Goal: Transaction & Acquisition: Book appointment/travel/reservation

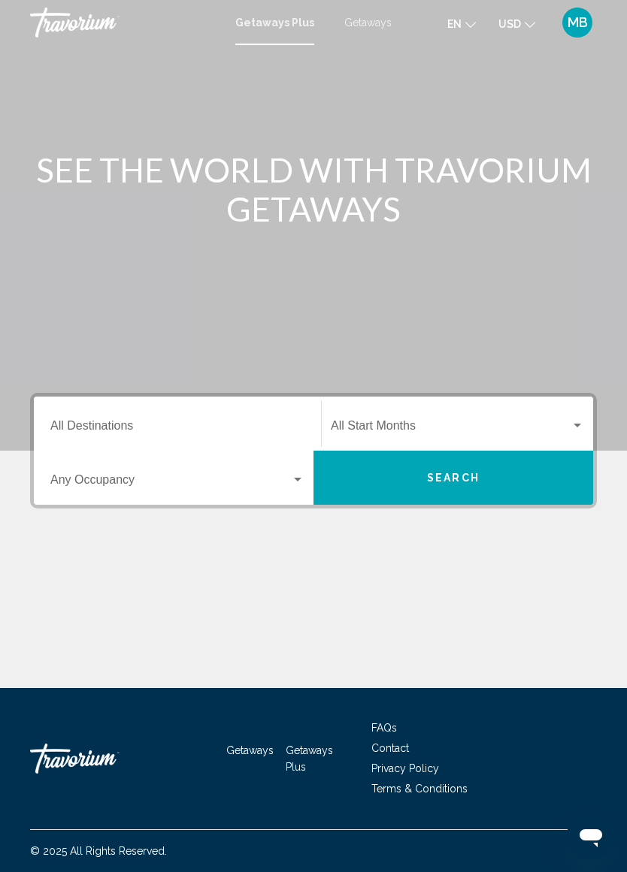
click at [376, 23] on span "Getaways" at bounding box center [367, 23] width 47 height 12
click at [582, 36] on div "MB" at bounding box center [577, 23] width 30 height 30
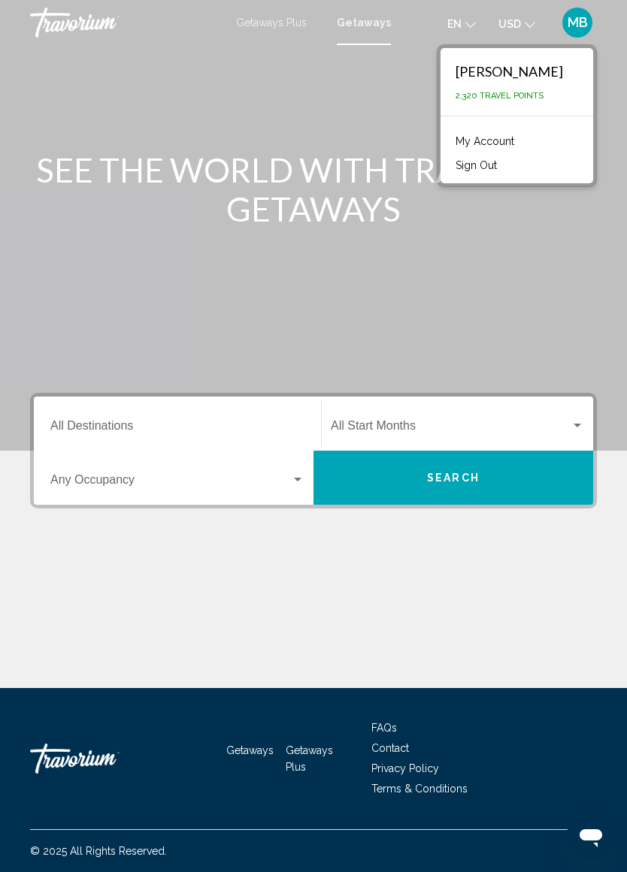
click at [180, 425] on input "Destination All Destinations" at bounding box center [177, 429] width 254 height 14
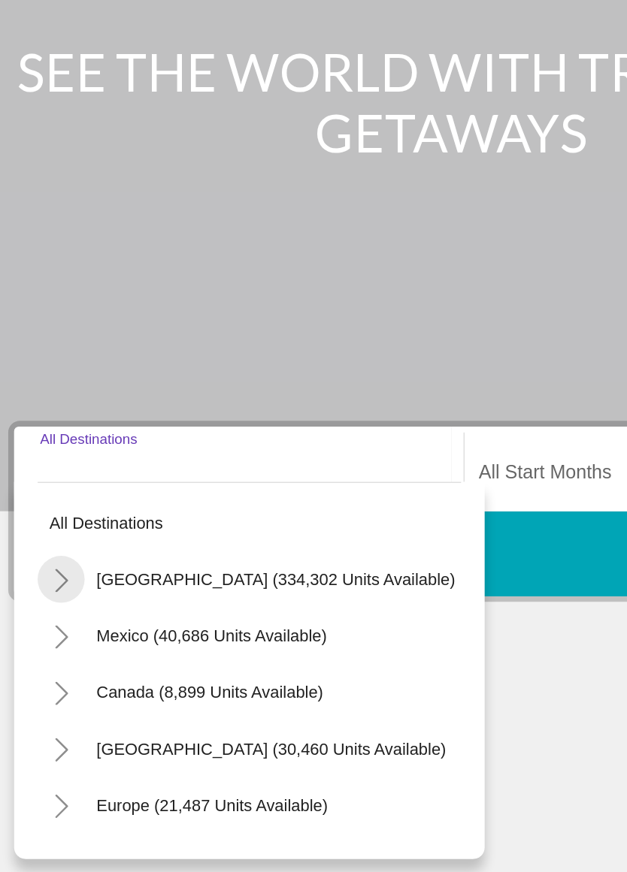
click at [59, 488] on icon "Toggle United States (334,302 units available)" at bounding box center [64, 495] width 11 height 15
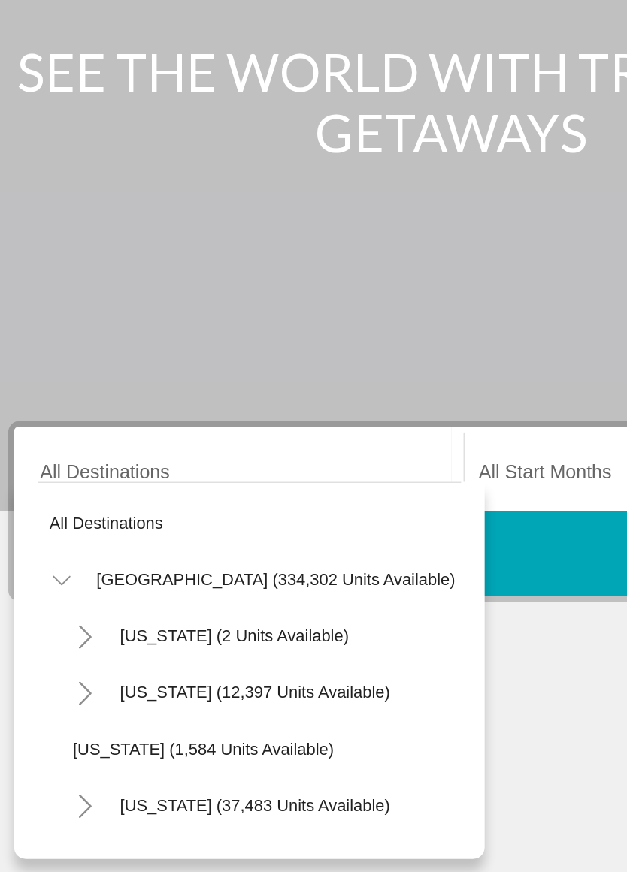
click at [59, 488] on icon "Toggle United States (334,302 units available)" at bounding box center [64, 495] width 11 height 15
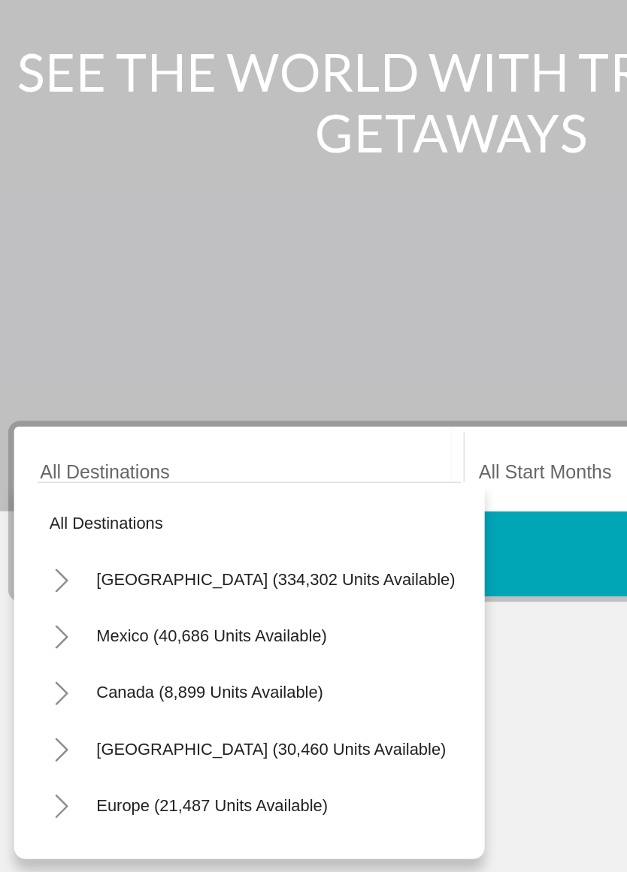
click at [167, 488] on span "United States (334,302 units available)" at bounding box center [200, 494] width 229 height 12
type input "**********"
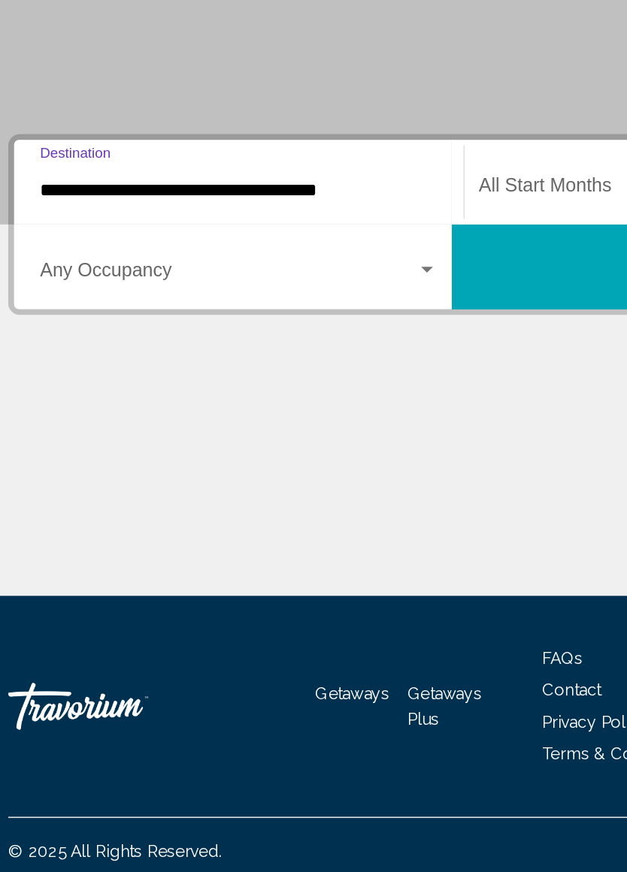
click at [291, 474] on div "Search widget" at bounding box center [298, 480] width 14 height 12
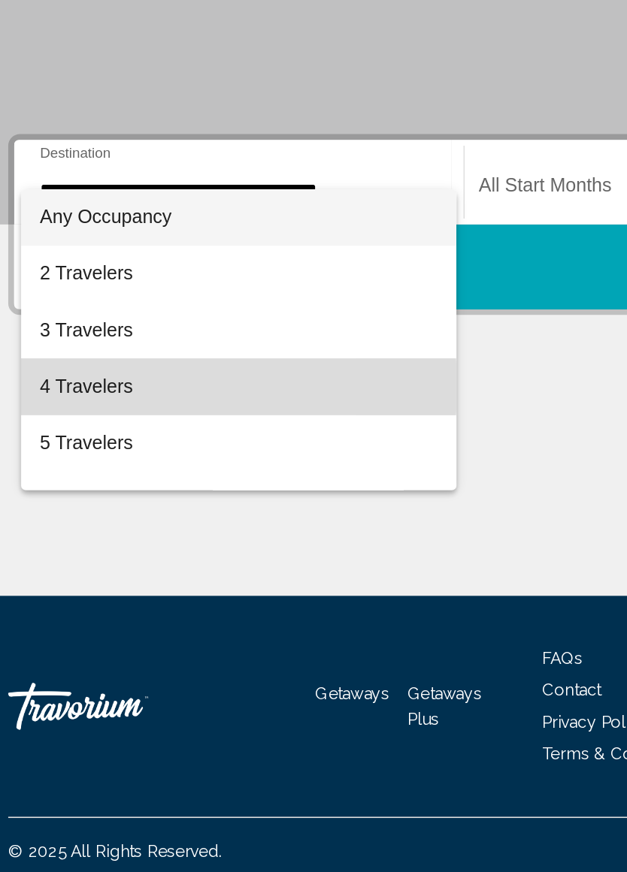
click at [77, 536] on span "4 Travelers" at bounding box center [177, 554] width 254 height 36
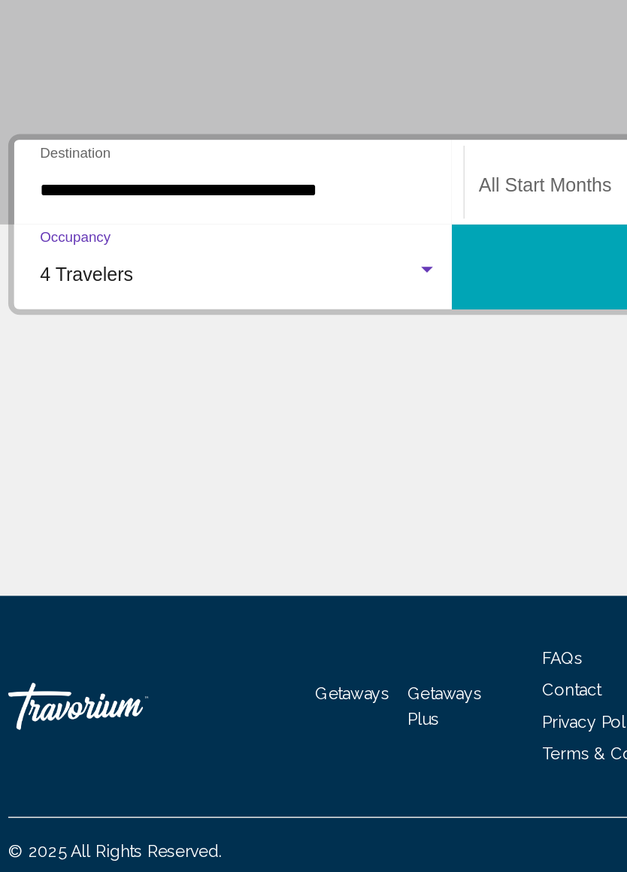
click at [282, 546] on div "Main content" at bounding box center [313, 602] width 566 height 113
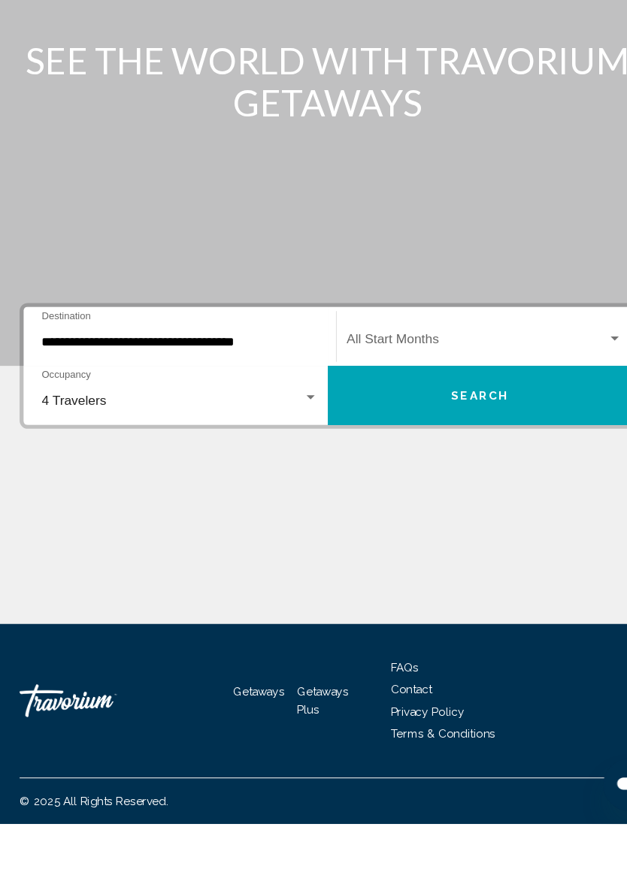
click at [432, 422] on span "Search widget" at bounding box center [451, 429] width 240 height 14
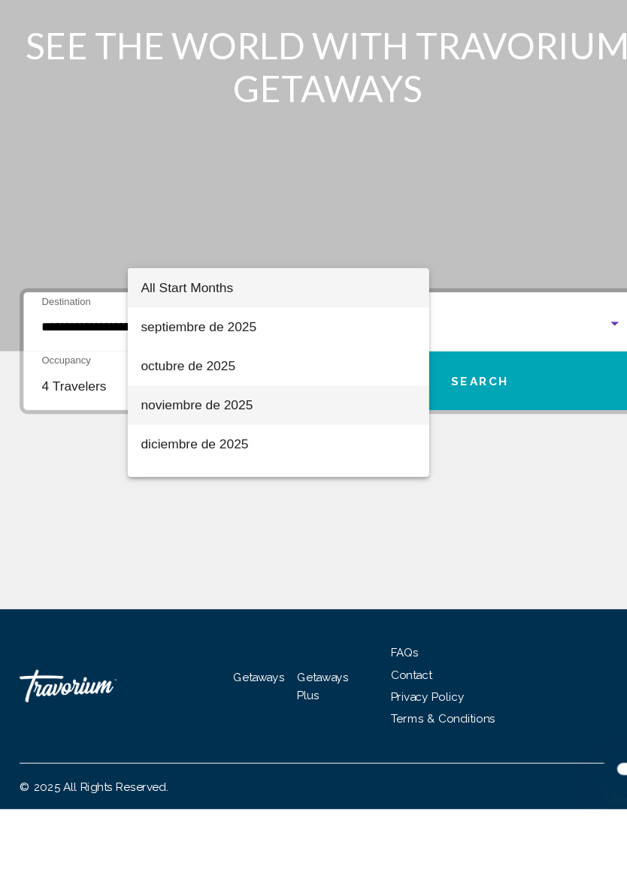
click at [202, 482] on span "noviembre de 2025" at bounding box center [267, 500] width 253 height 36
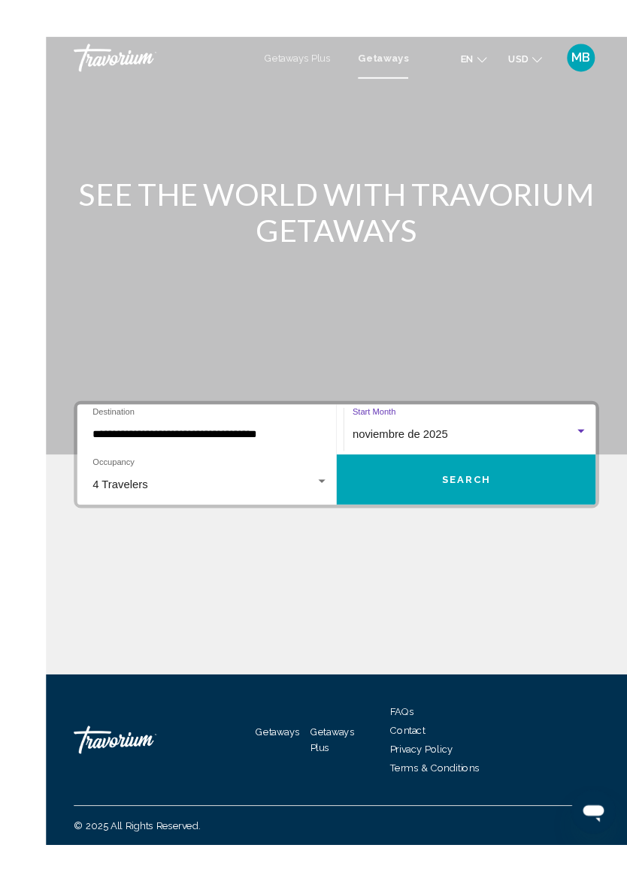
scroll to position [38, 0]
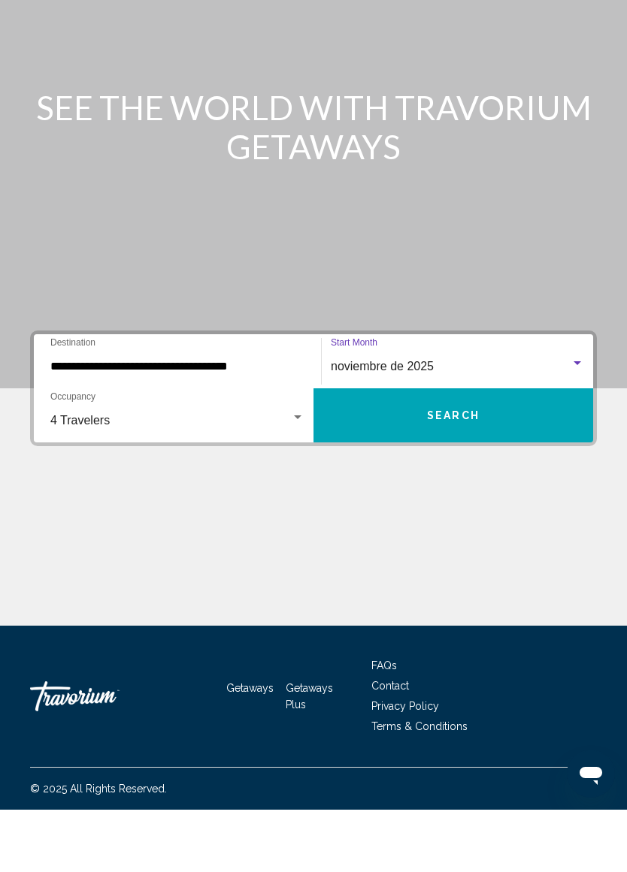
click at [456, 473] on span "Search" at bounding box center [453, 479] width 53 height 12
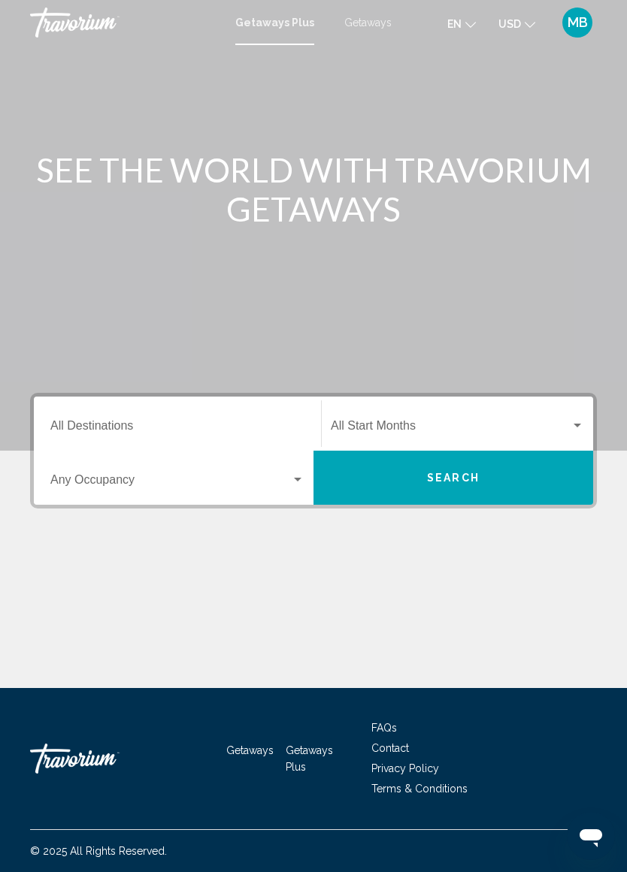
click at [146, 422] on input "Destination All Destinations" at bounding box center [177, 429] width 254 height 14
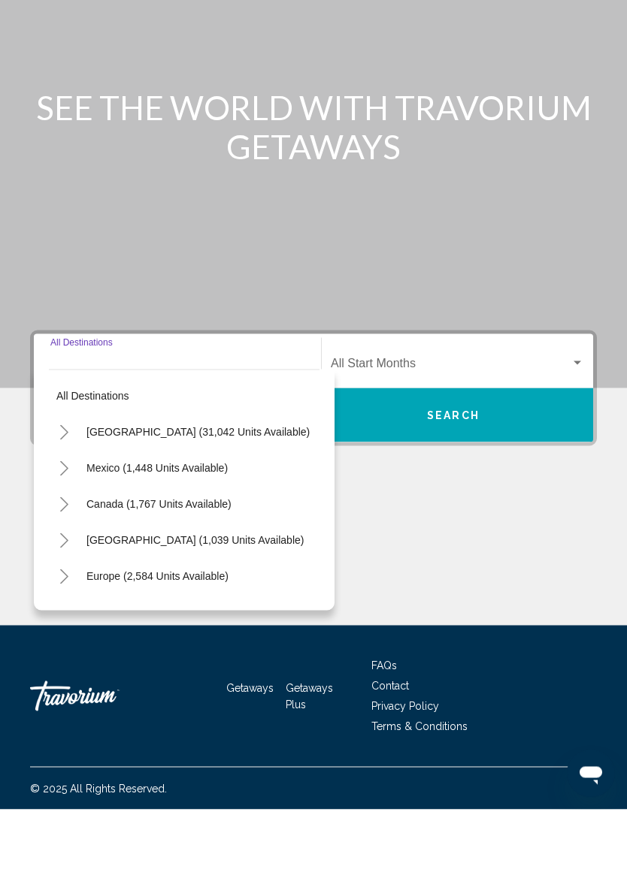
scroll to position [37, 0]
click at [157, 488] on span "[GEOGRAPHIC_DATA] (31,042 units available)" at bounding box center [197, 494] width 223 height 12
type input "**********"
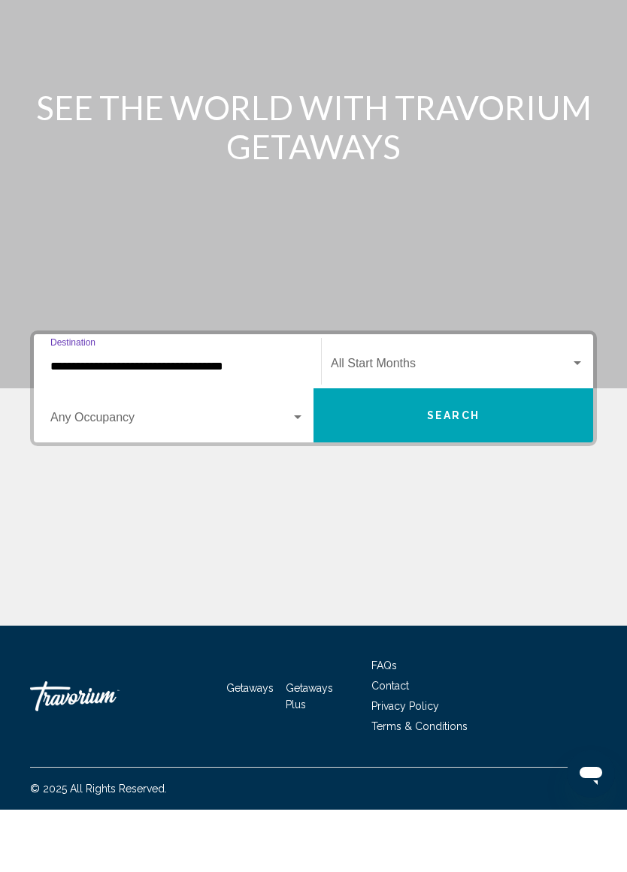
click at [129, 476] on span "Search widget" at bounding box center [170, 483] width 240 height 14
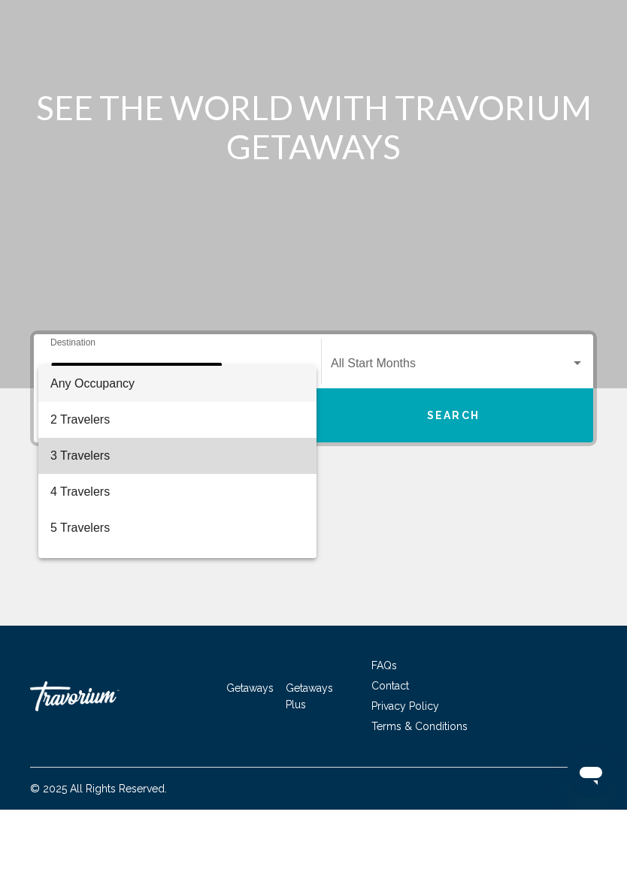
click at [116, 500] on span "3 Travelers" at bounding box center [177, 518] width 254 height 36
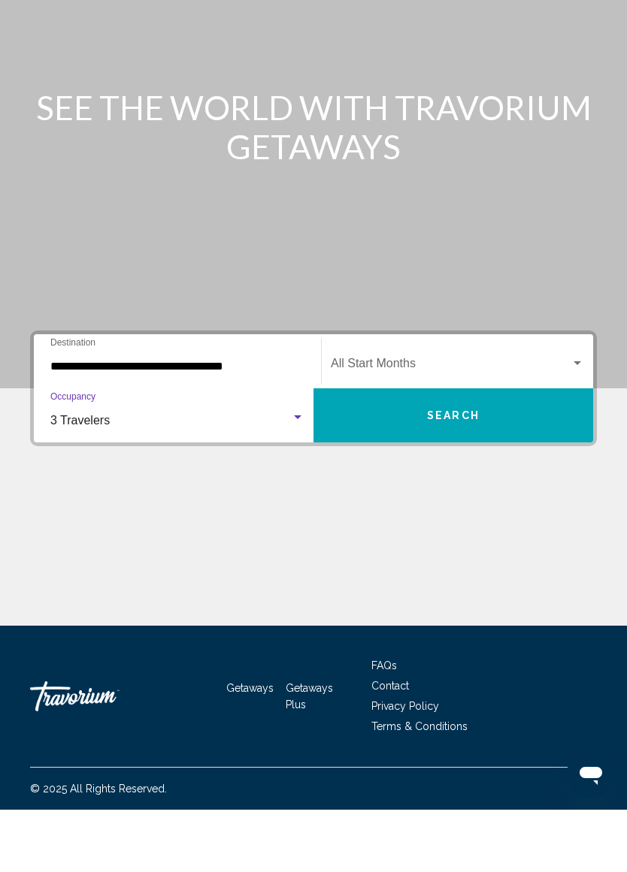
click at [148, 476] on div "3 Travelers" at bounding box center [170, 483] width 240 height 14
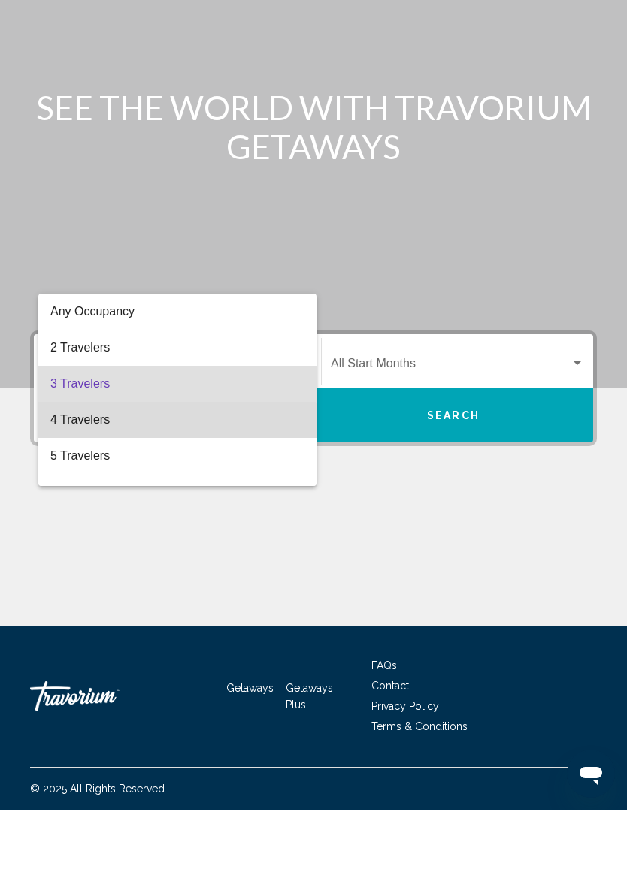
click at [116, 464] on span "4 Travelers" at bounding box center [177, 482] width 254 height 36
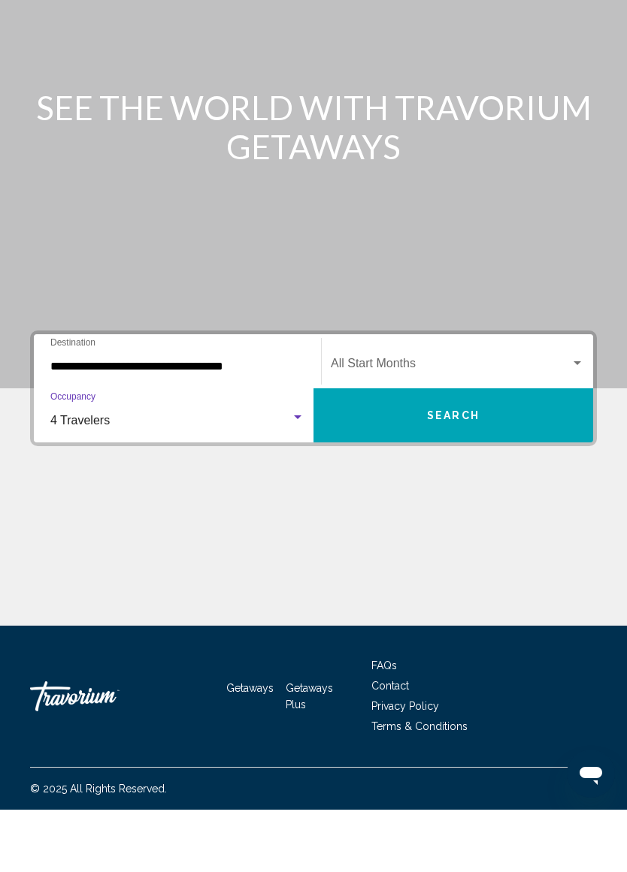
click at [485, 400] on div "Start Month All Start Months" at bounding box center [457, 423] width 253 height 47
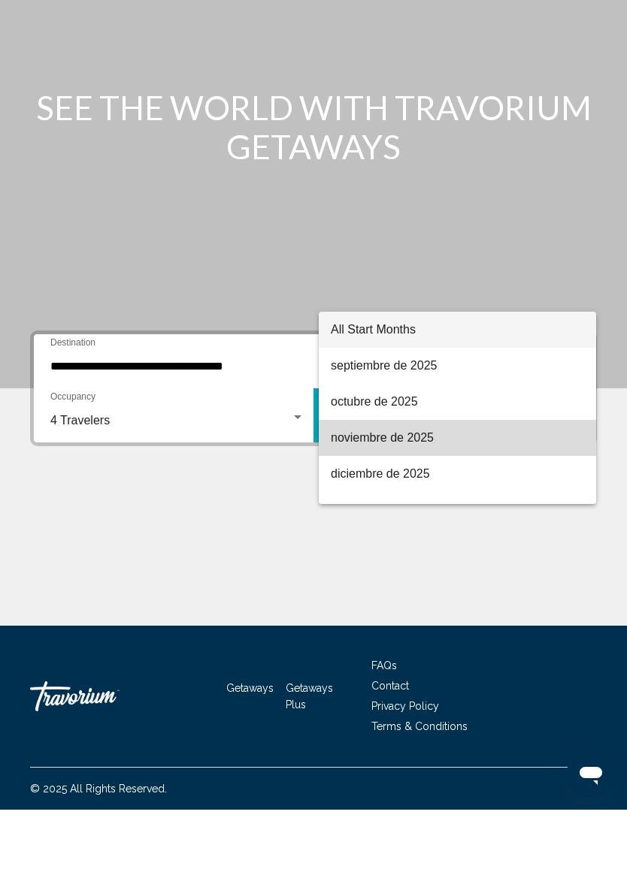
click at [416, 482] on span "noviembre de 2025" at bounding box center [457, 500] width 253 height 36
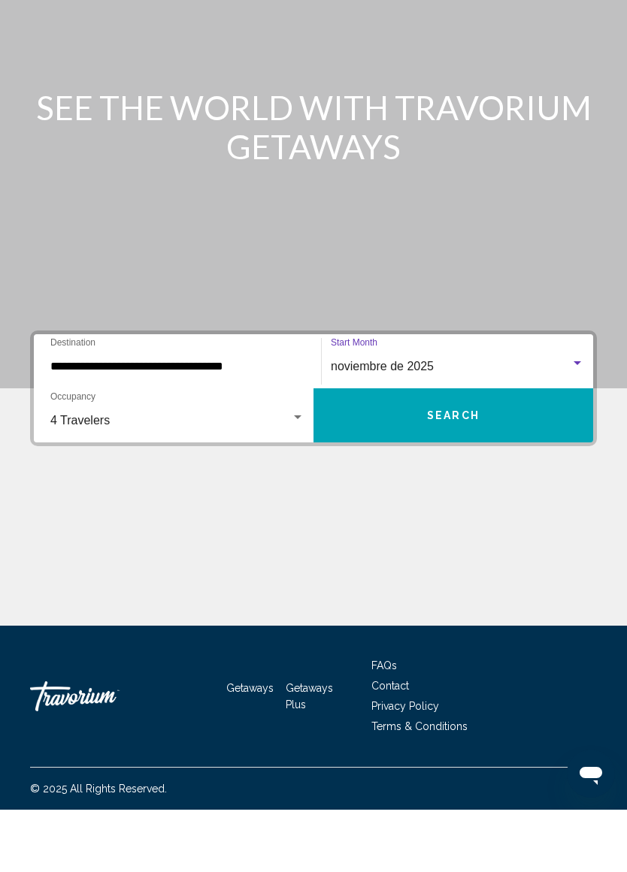
click at [436, 451] on button "Search" at bounding box center [452, 478] width 279 height 54
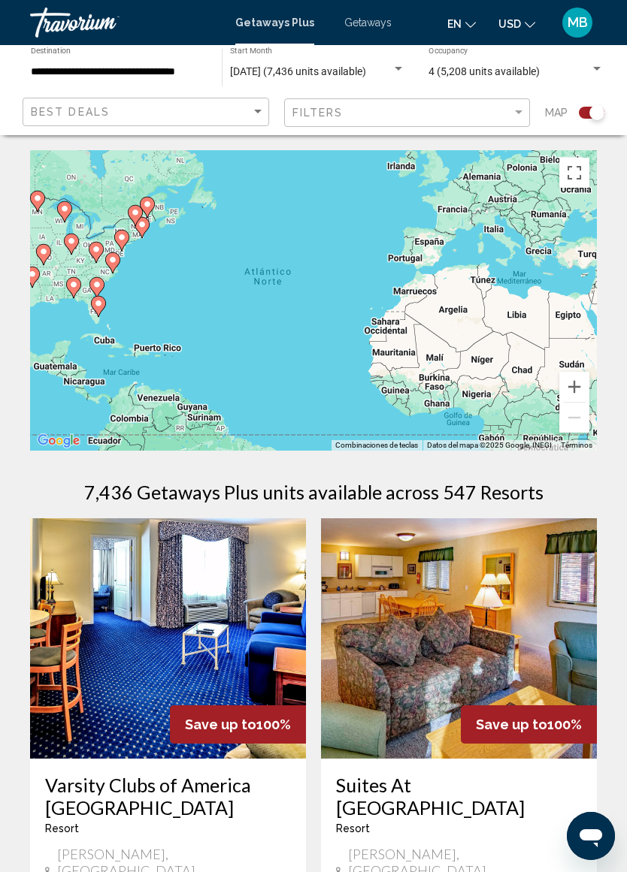
scroll to position [36, 0]
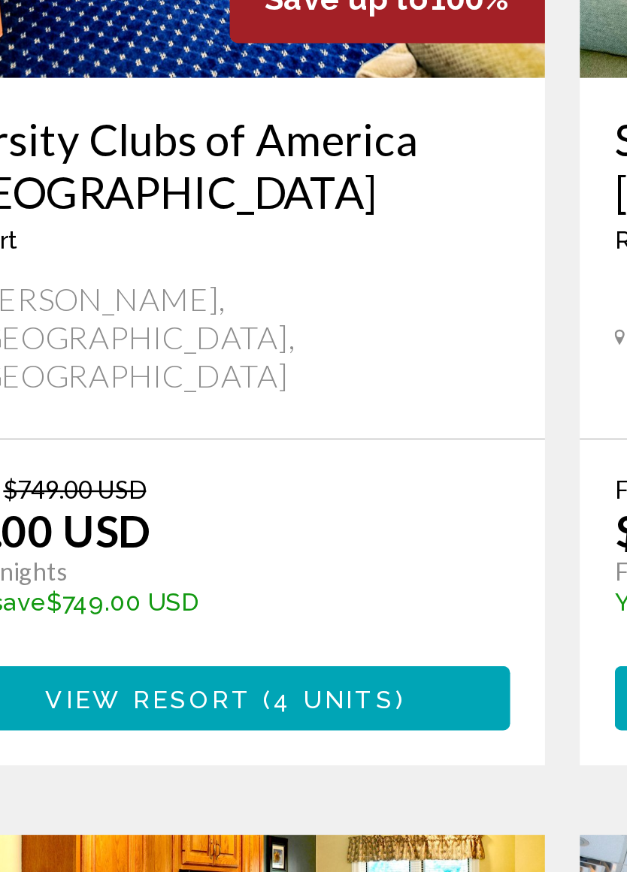
click at [119, 700] on div "From $749.00 USD $0.00 USD For 7 nights You save $749.00 USD temp" at bounding box center [160, 735] width 231 height 71
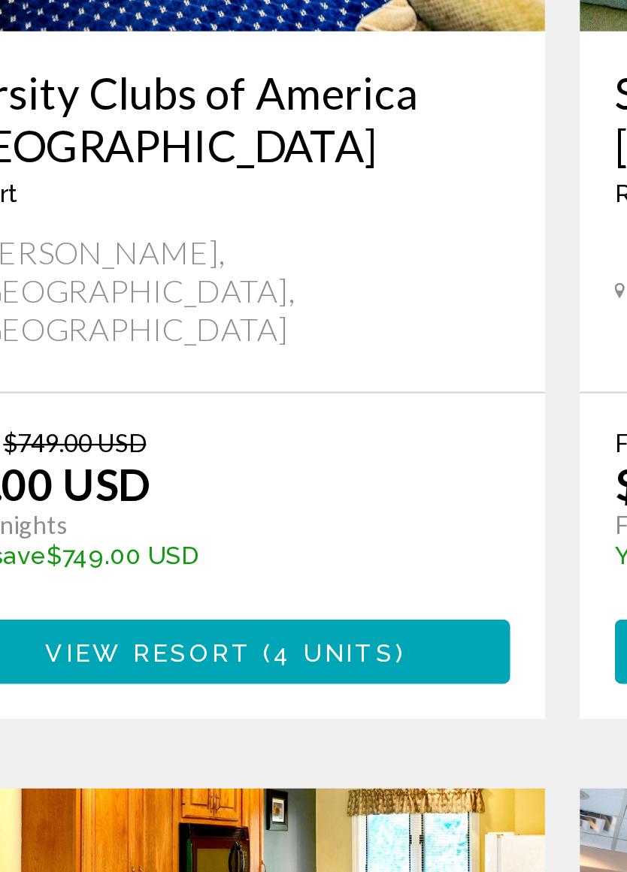
scroll to position [250, 0]
click at [95, 771] on span "View Resort" at bounding box center [134, 777] width 89 height 12
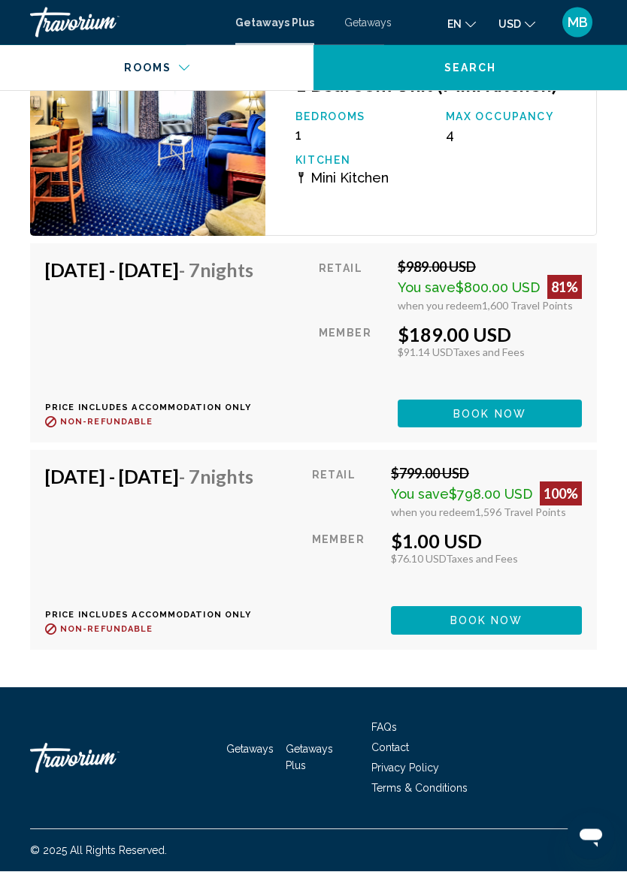
scroll to position [2517, 0]
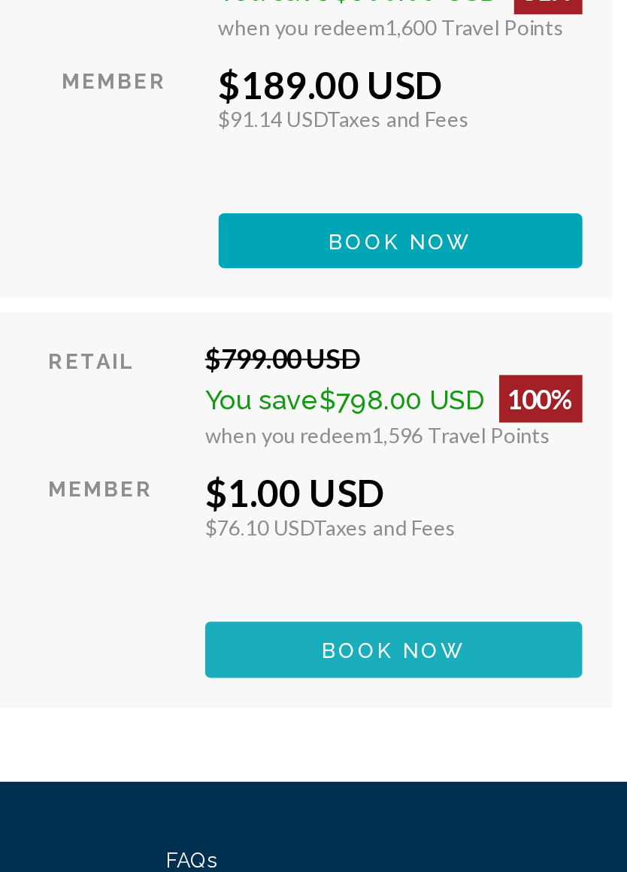
click at [453, 409] on span "Book now" at bounding box center [489, 415] width 73 height 12
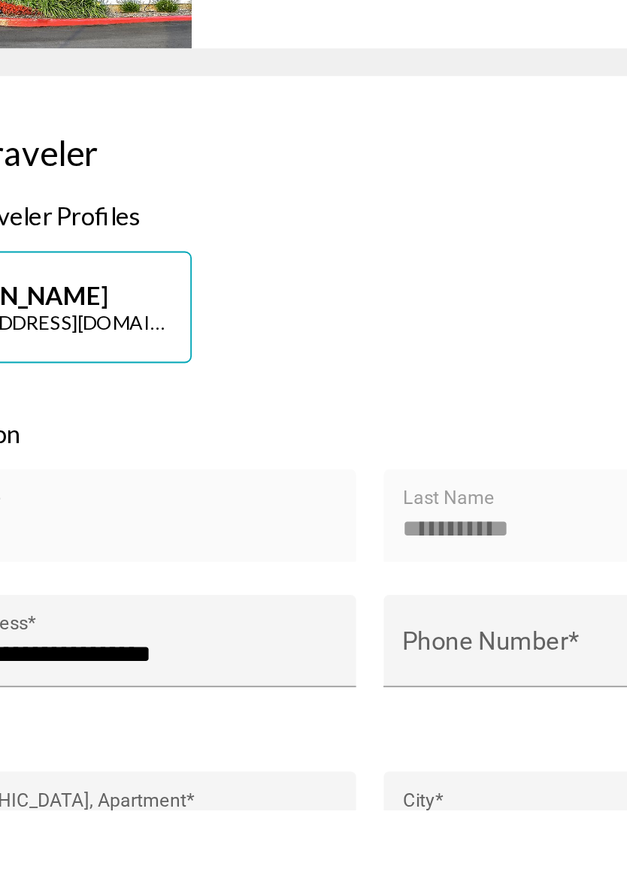
scroll to position [283, 0]
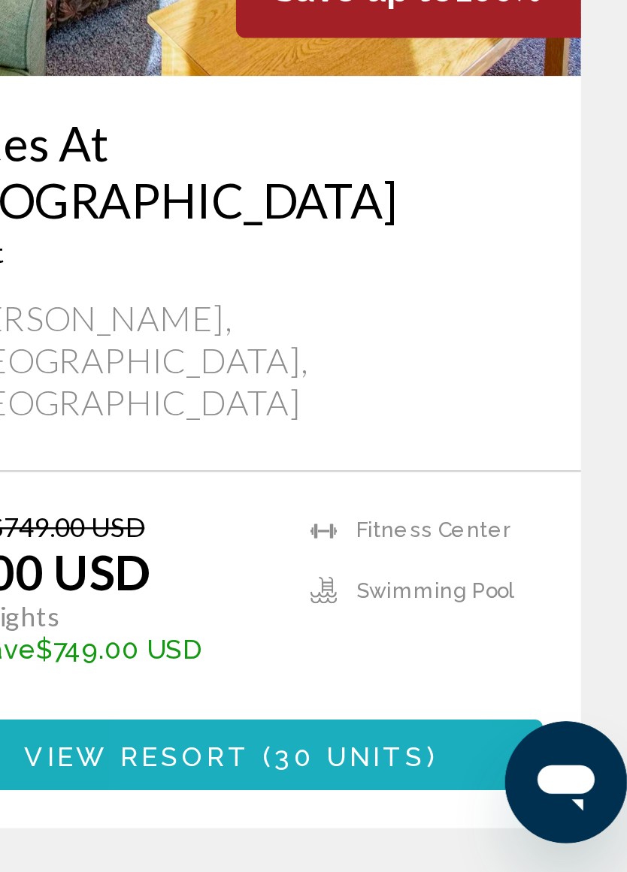
scroll to position [202, 0]
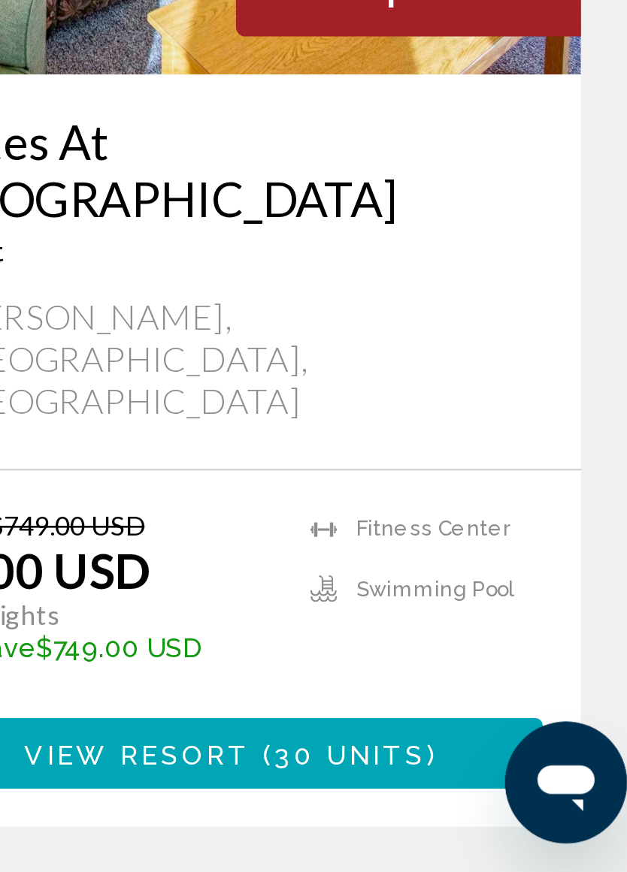
click at [476, 819] on span "30 units" at bounding box center [506, 825] width 60 height 12
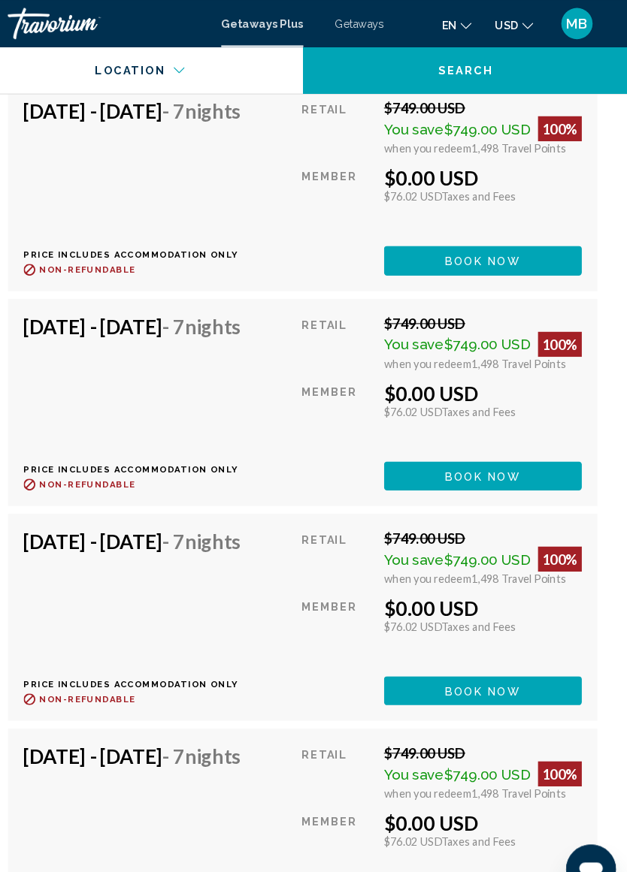
scroll to position [5470, 0]
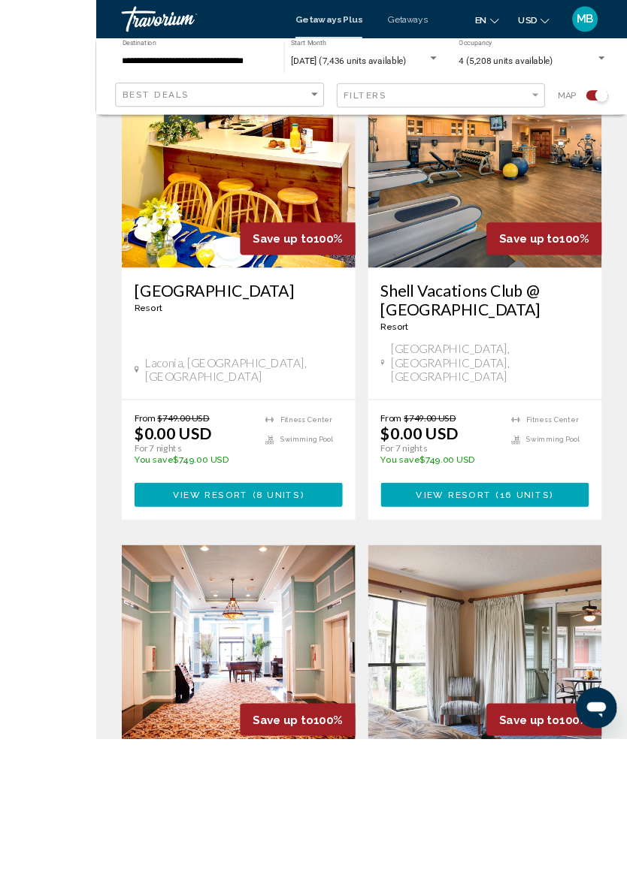
scroll to position [1143, 0]
